Goal: Task Accomplishment & Management: Manage account settings

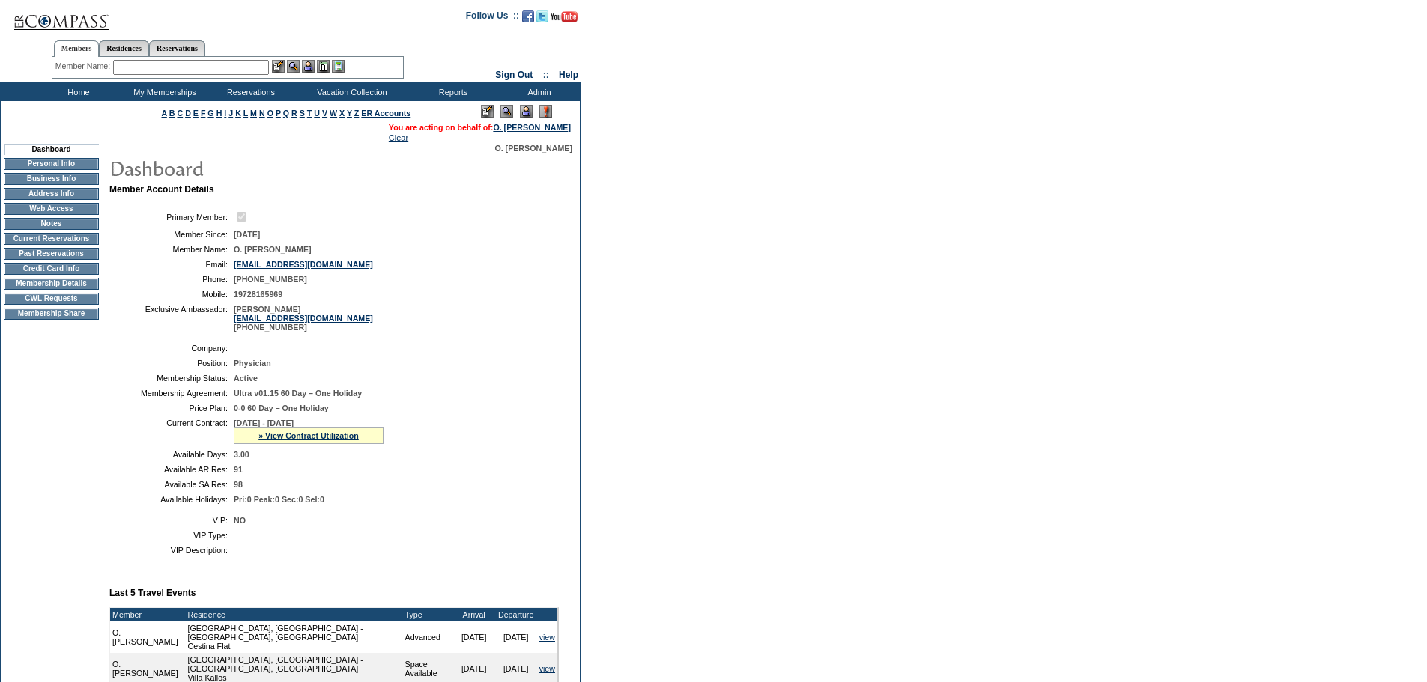
drag, startPoint x: 252, startPoint y: 66, endPoint x: 260, endPoint y: 61, distance: 9.4
click at [252, 66] on input "text" at bounding box center [191, 67] width 156 height 15
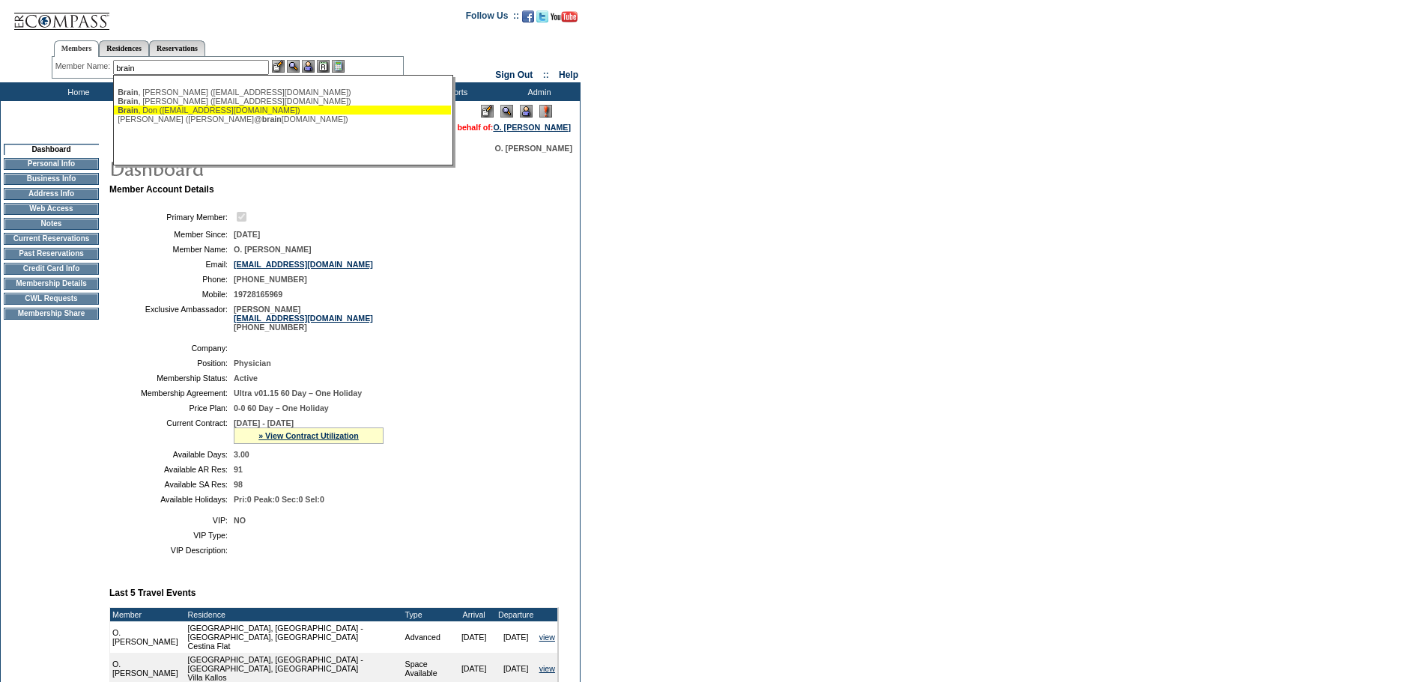
click at [248, 111] on div "Brain , Don (donbrain@donbrain.com)" at bounding box center [283, 110] width 330 height 9
type input "Brain, Don (donbrain@donbrain.com)"
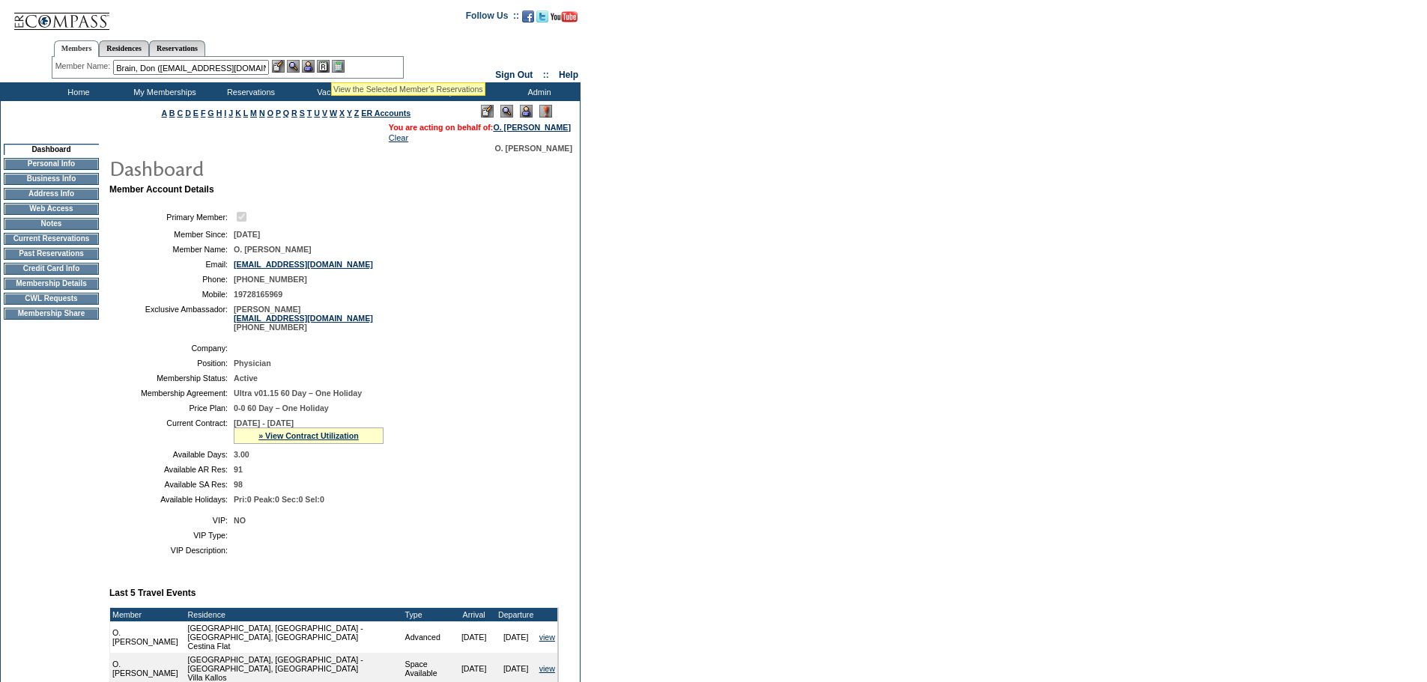
click at [312, 70] on img at bounding box center [308, 66] width 13 height 13
click at [295, 68] on img at bounding box center [293, 66] width 13 height 13
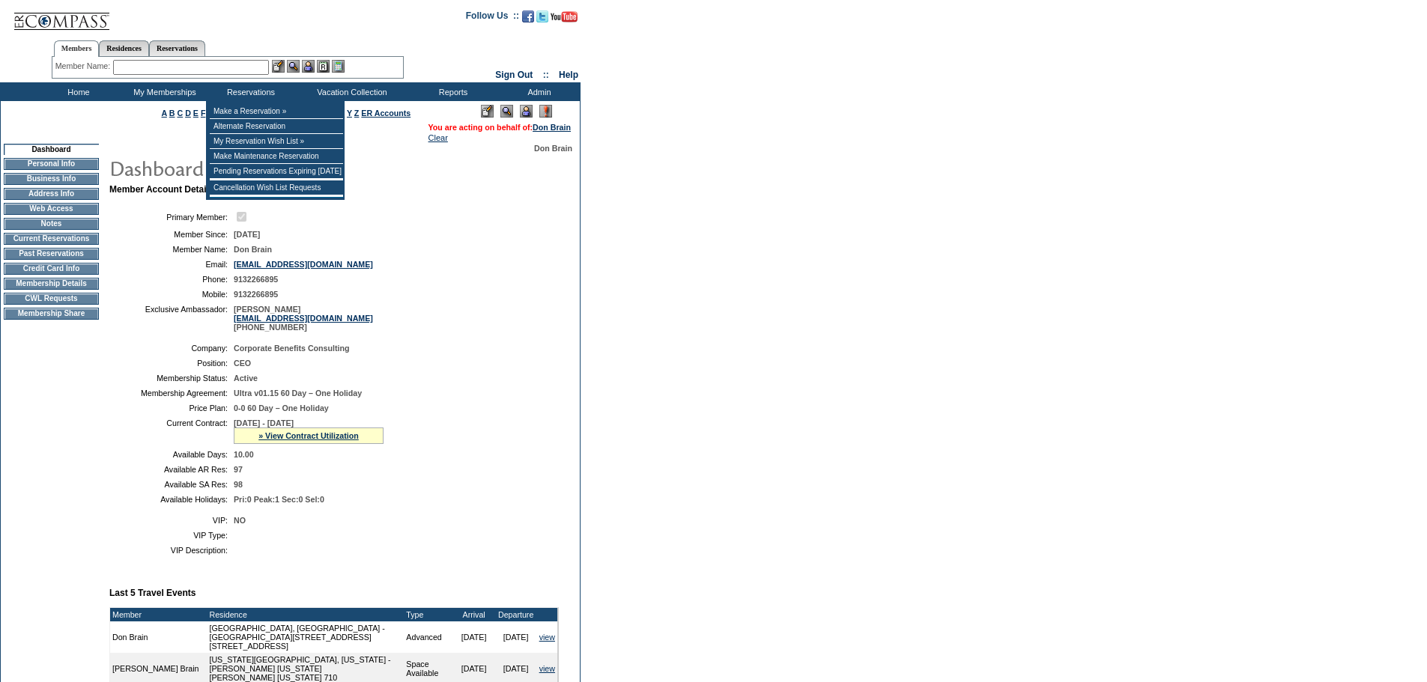
click at [70, 19] on img at bounding box center [61, 15] width 97 height 31
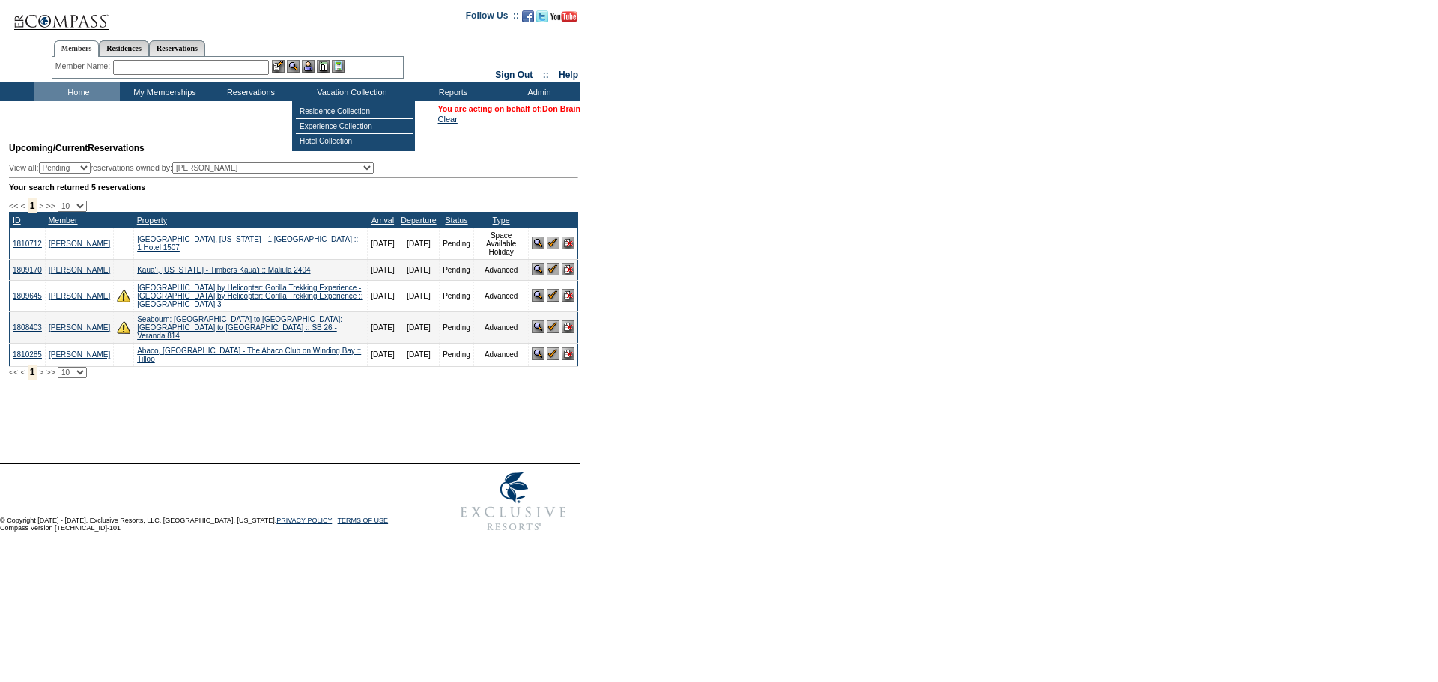
click at [567, 111] on link "Don Brain" at bounding box center [561, 108] width 38 height 9
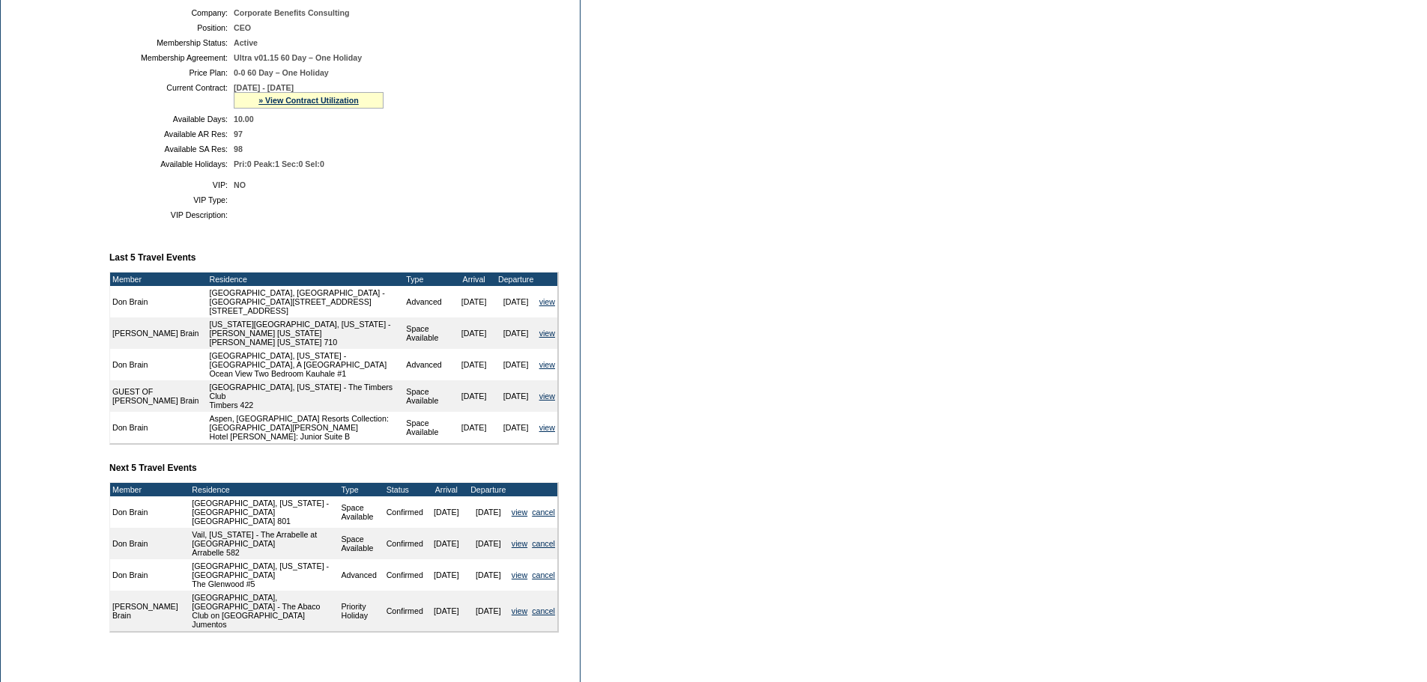
scroll to position [300, 0]
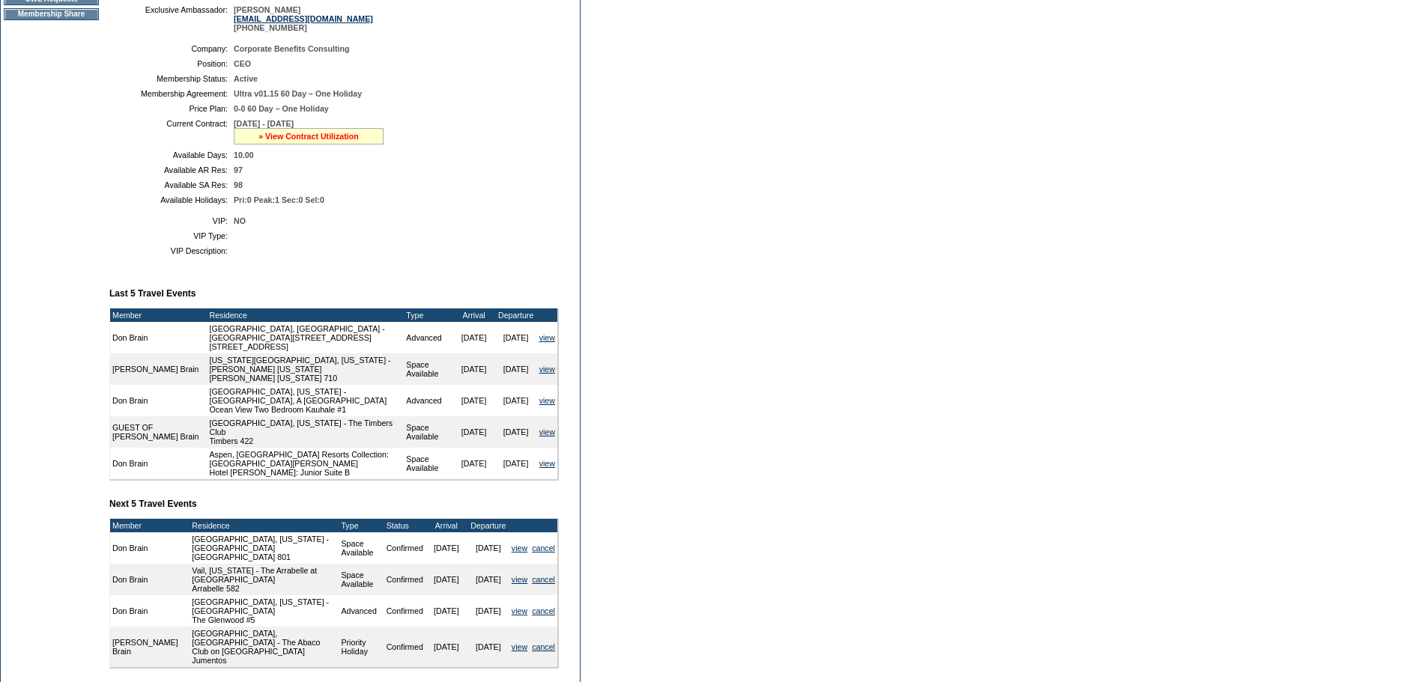
click at [337, 141] on link "» View Contract Utilization" at bounding box center [308, 136] width 100 height 9
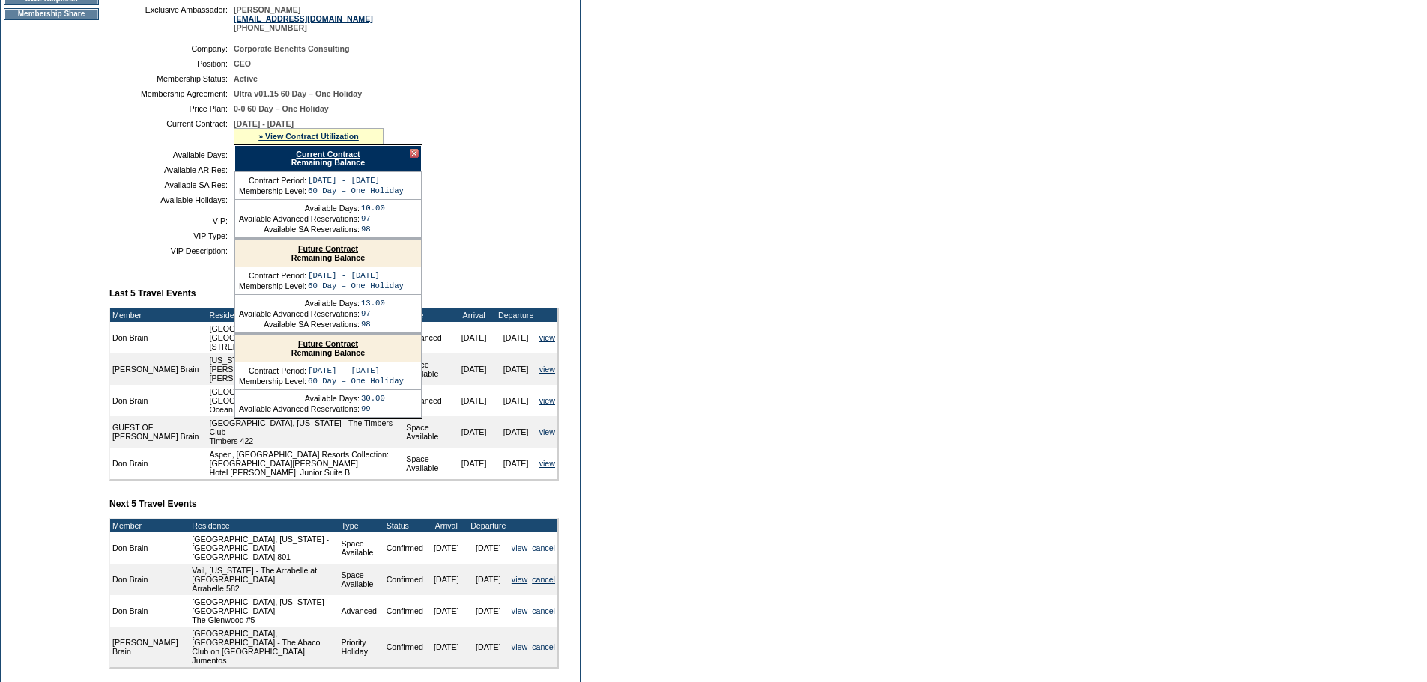
click at [350, 159] on link "Current Contract" at bounding box center [328, 154] width 64 height 9
click at [416, 158] on div at bounding box center [414, 153] width 9 height 9
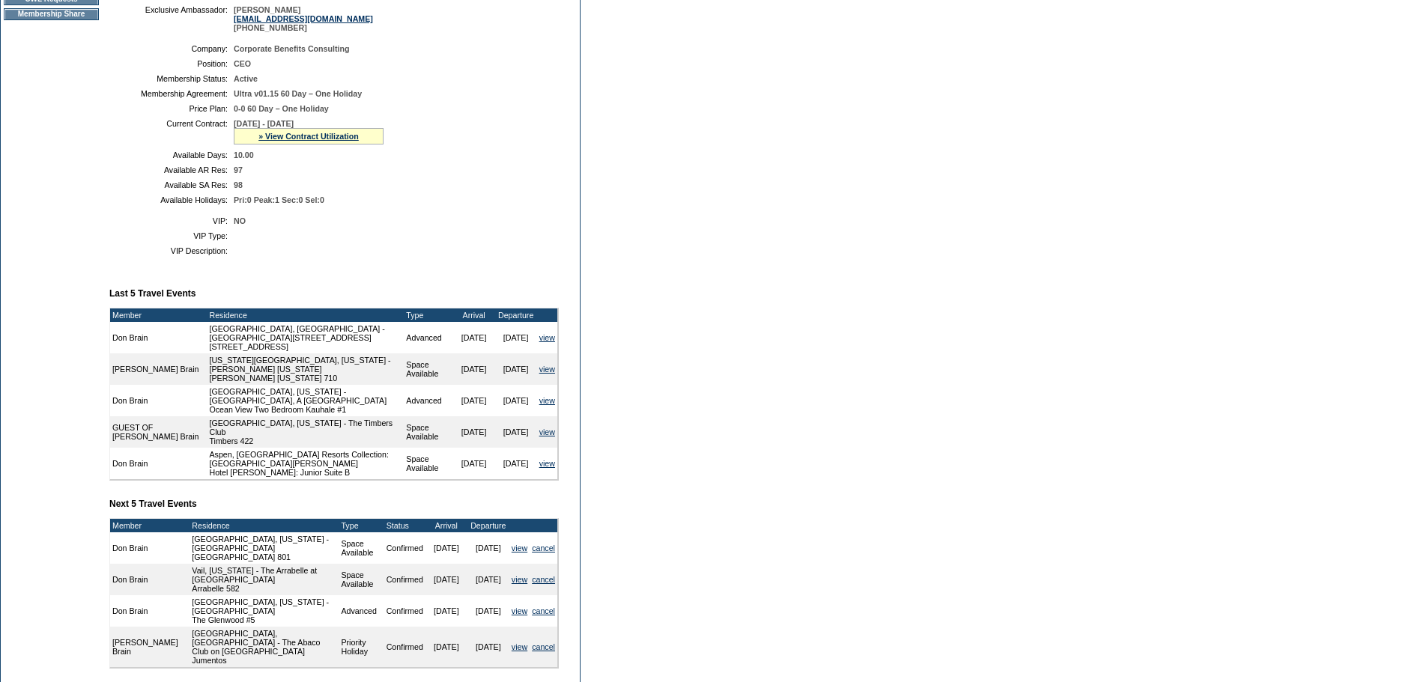
click at [634, 475] on form "Follow Us ::" at bounding box center [713, 253] width 1427 height 1107
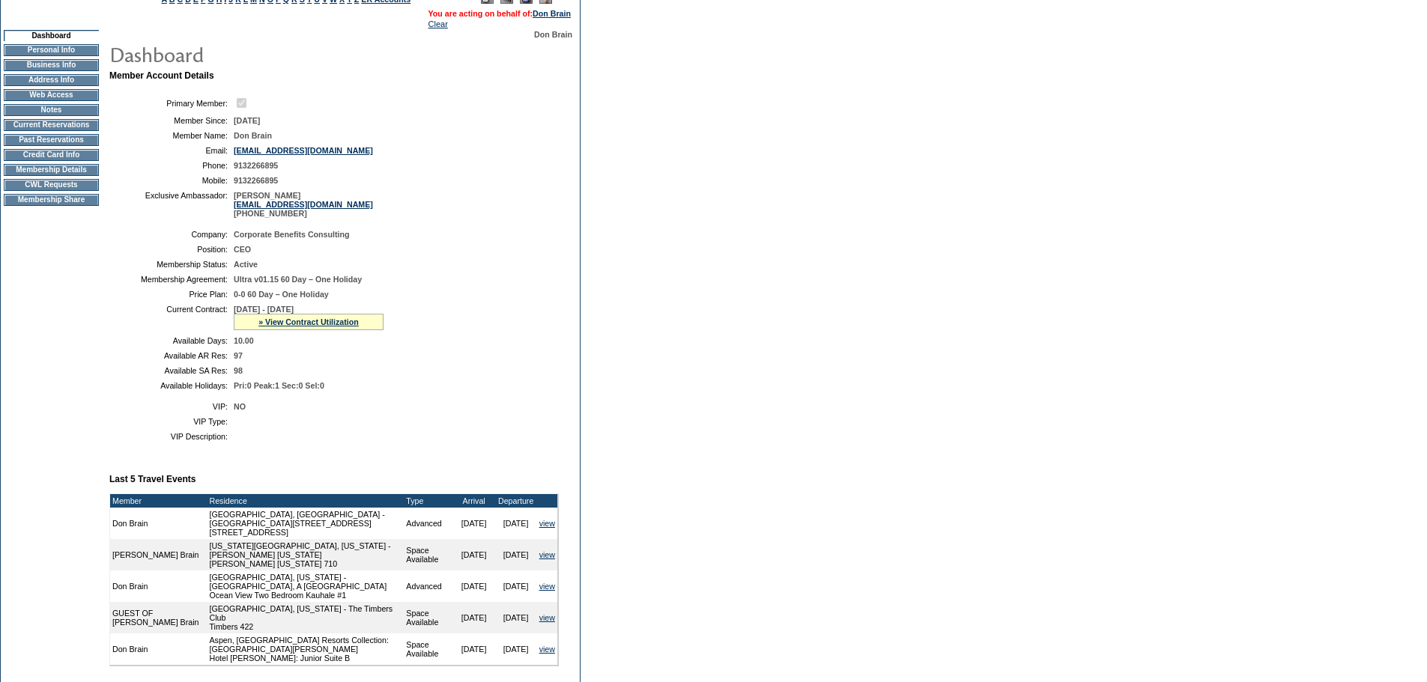
scroll to position [0, 0]
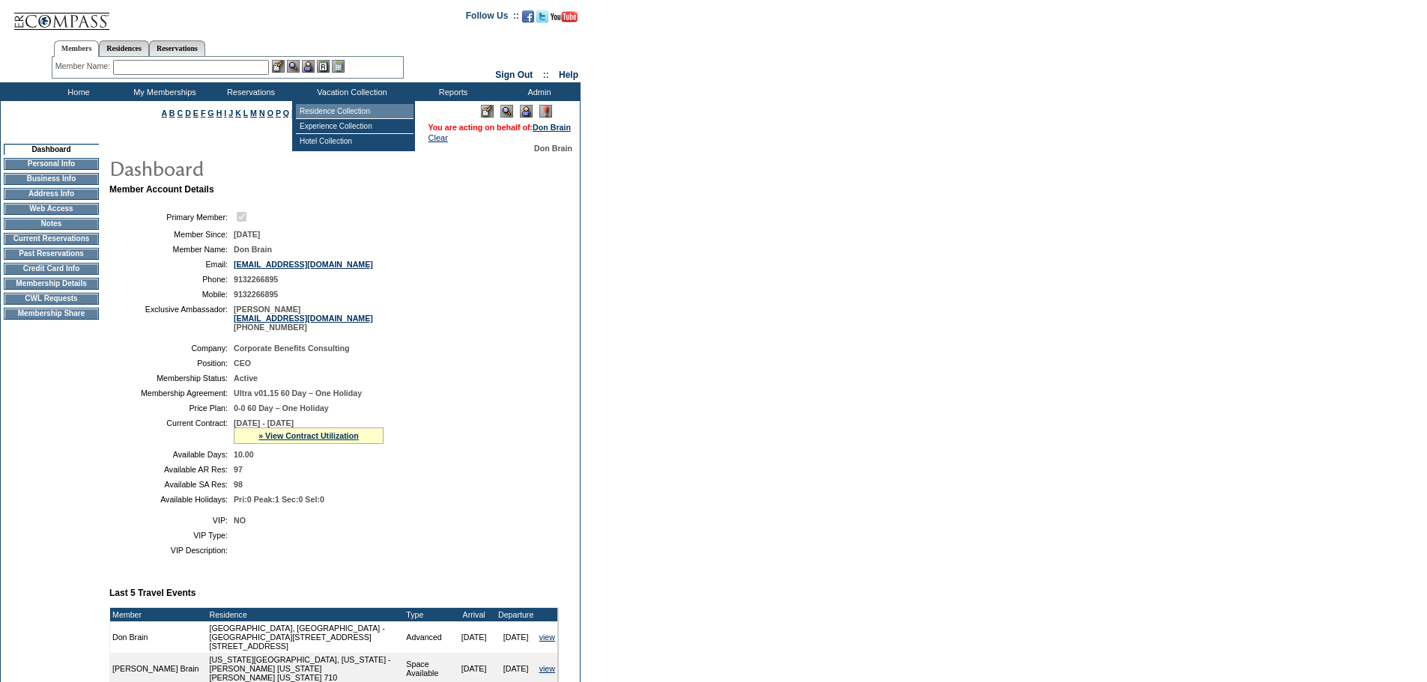
click at [352, 112] on td "Residence Collection" at bounding box center [355, 111] width 118 height 15
